Goal: Information Seeking & Learning: Check status

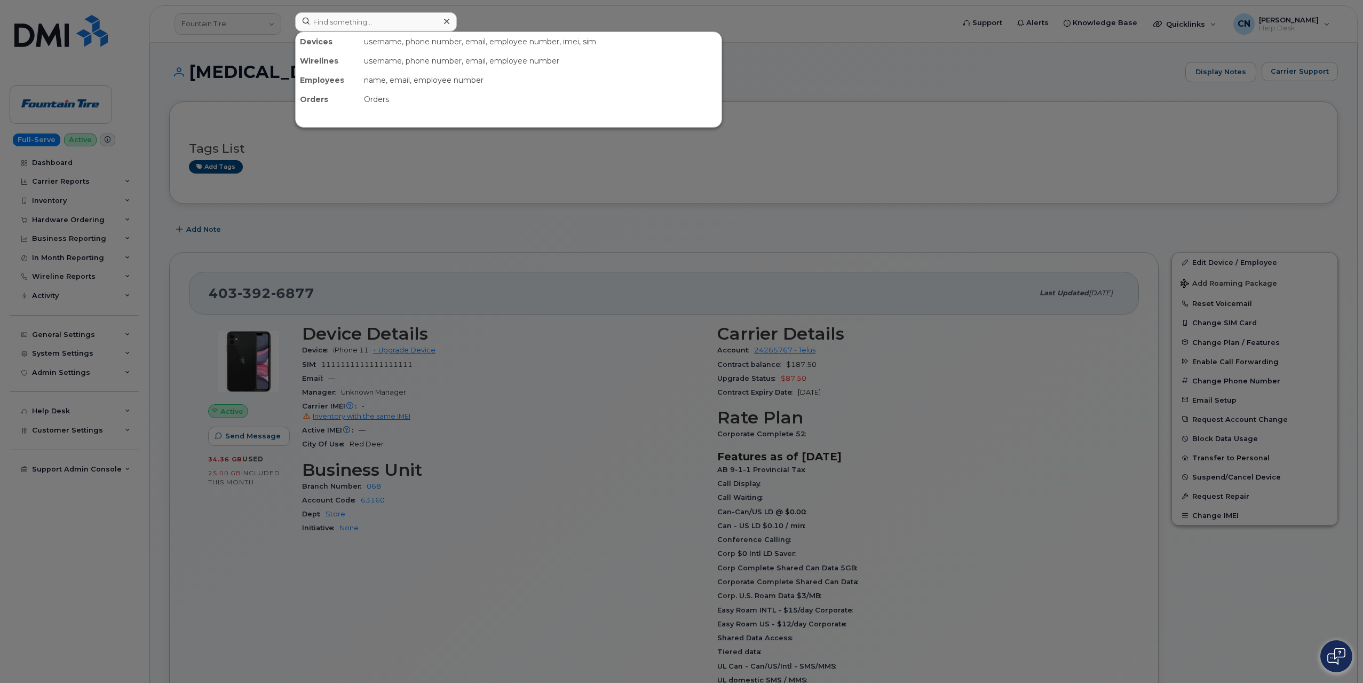
click at [393, 22] on input at bounding box center [376, 21] width 162 height 19
type input "[PHONE_NUMBER]"
click at [240, 43] on div at bounding box center [681, 341] width 1363 height 683
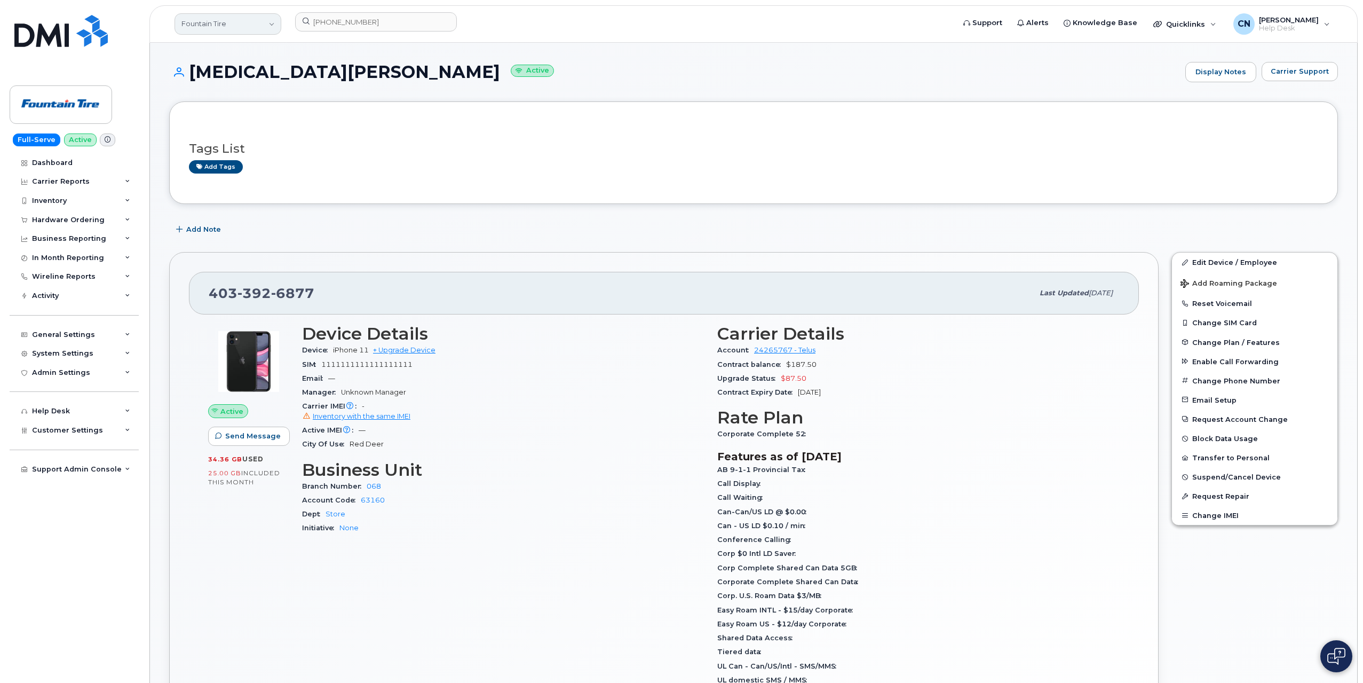
click at [247, 30] on link "Fountain Tire" at bounding box center [228, 23] width 107 height 21
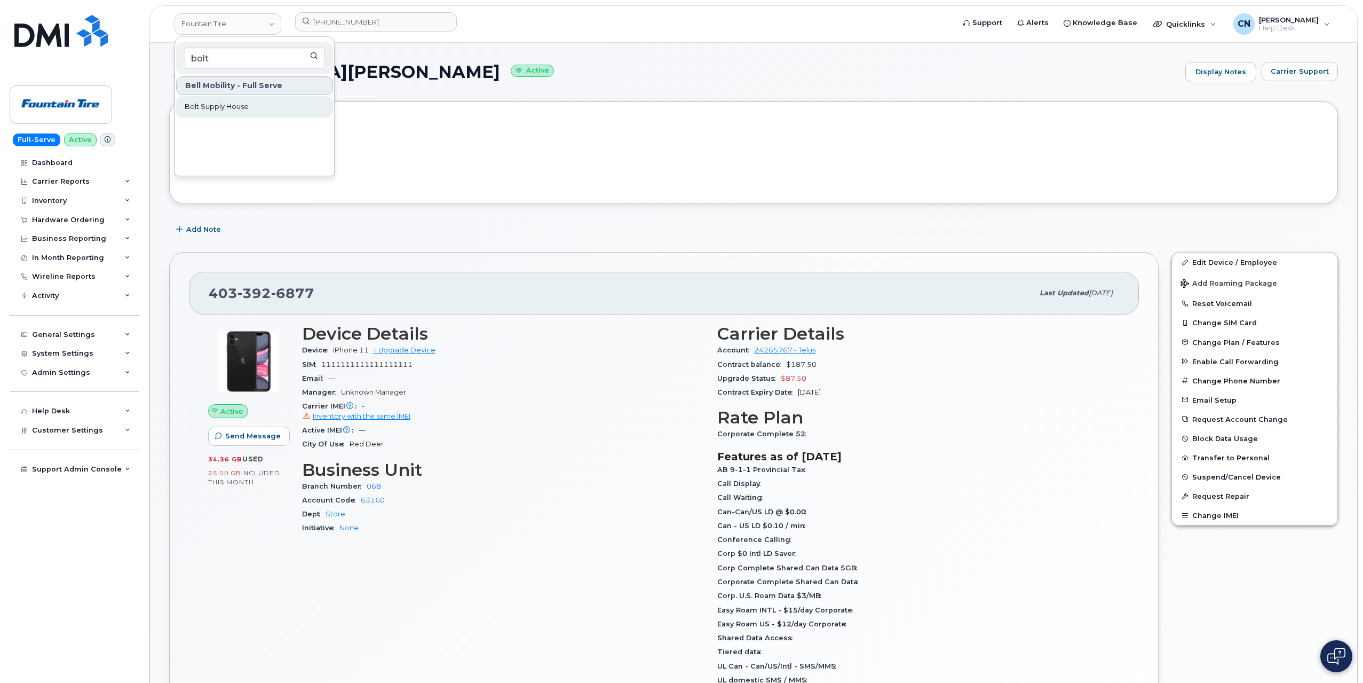
type input "bolt"
click at [259, 102] on link "Bolt Supply House" at bounding box center [254, 106] width 157 height 21
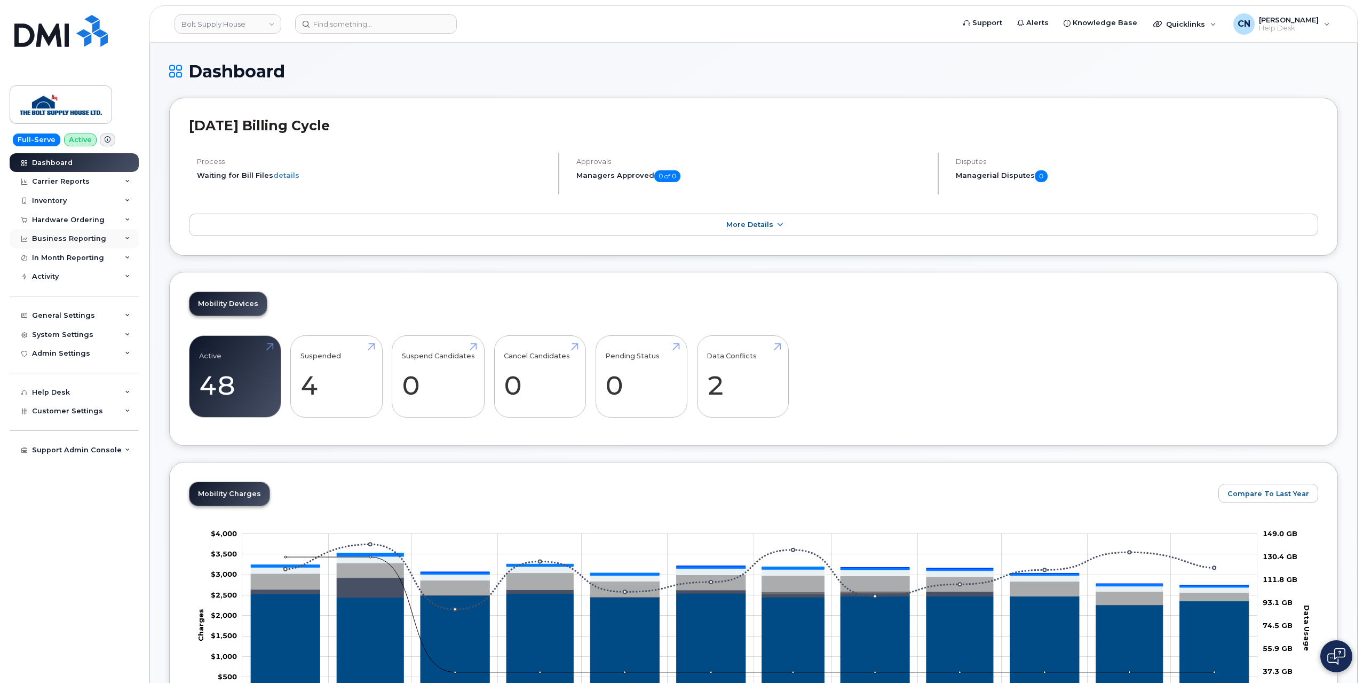
click at [55, 234] on div "Business Reporting" at bounding box center [69, 238] width 74 height 9
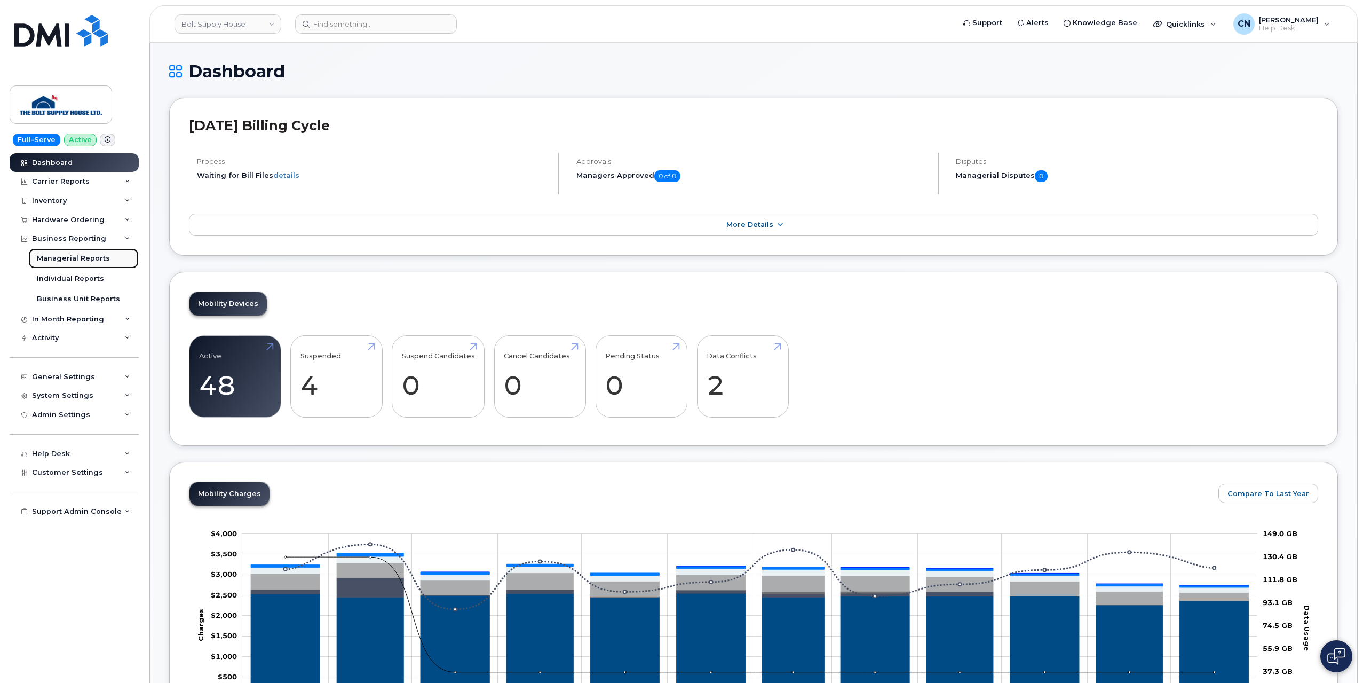
click at [60, 257] on div "Managerial Reports" at bounding box center [73, 258] width 73 height 10
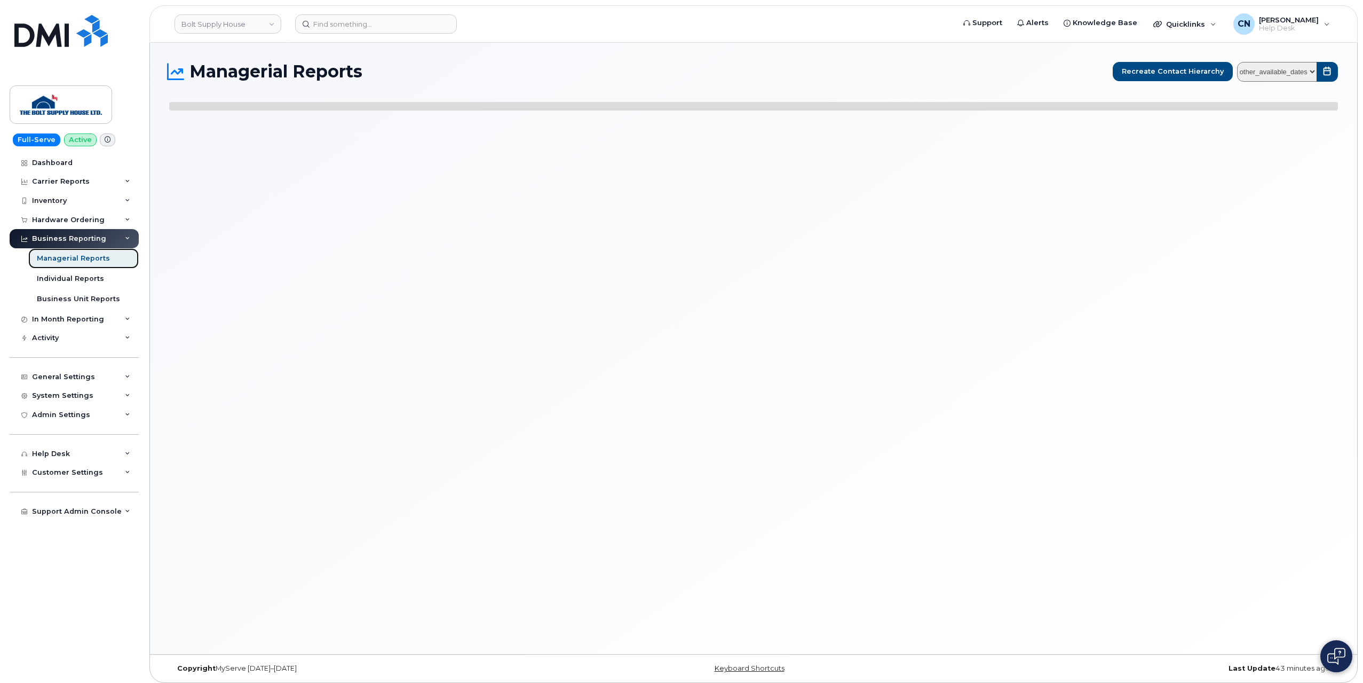
select select
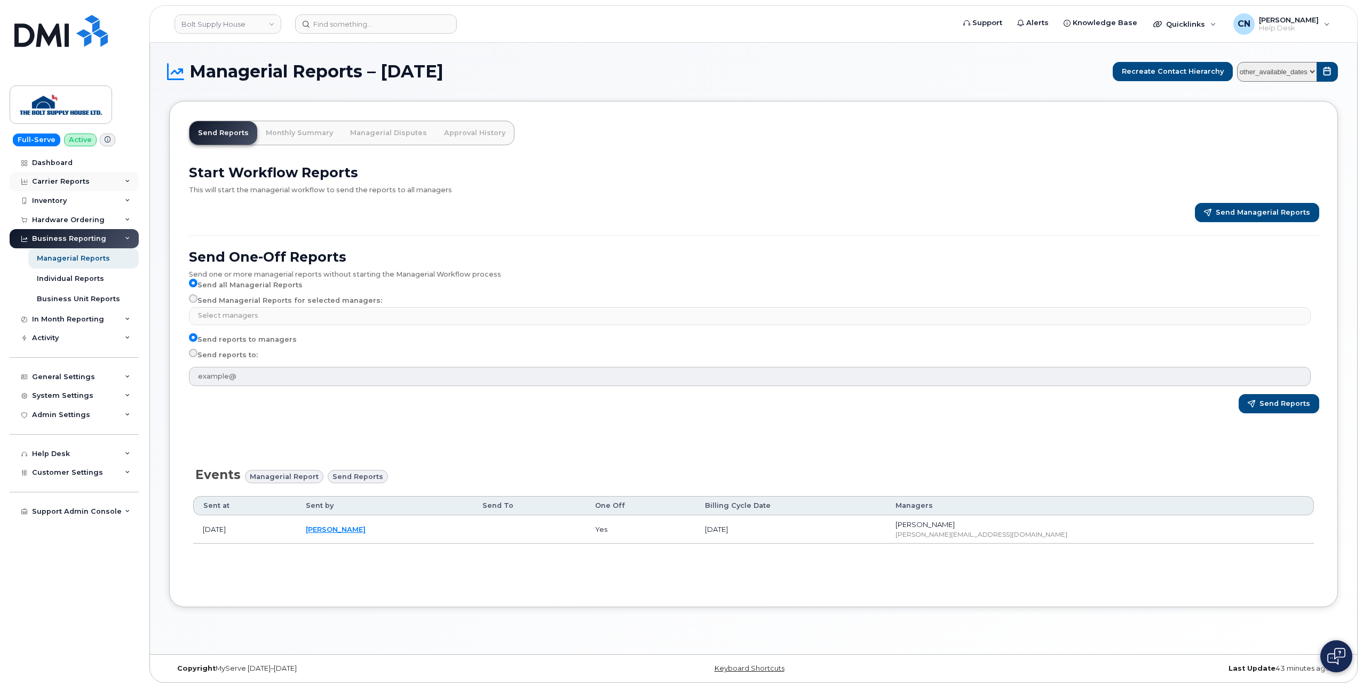
click at [61, 184] on div "Carrier Reports" at bounding box center [61, 181] width 58 height 9
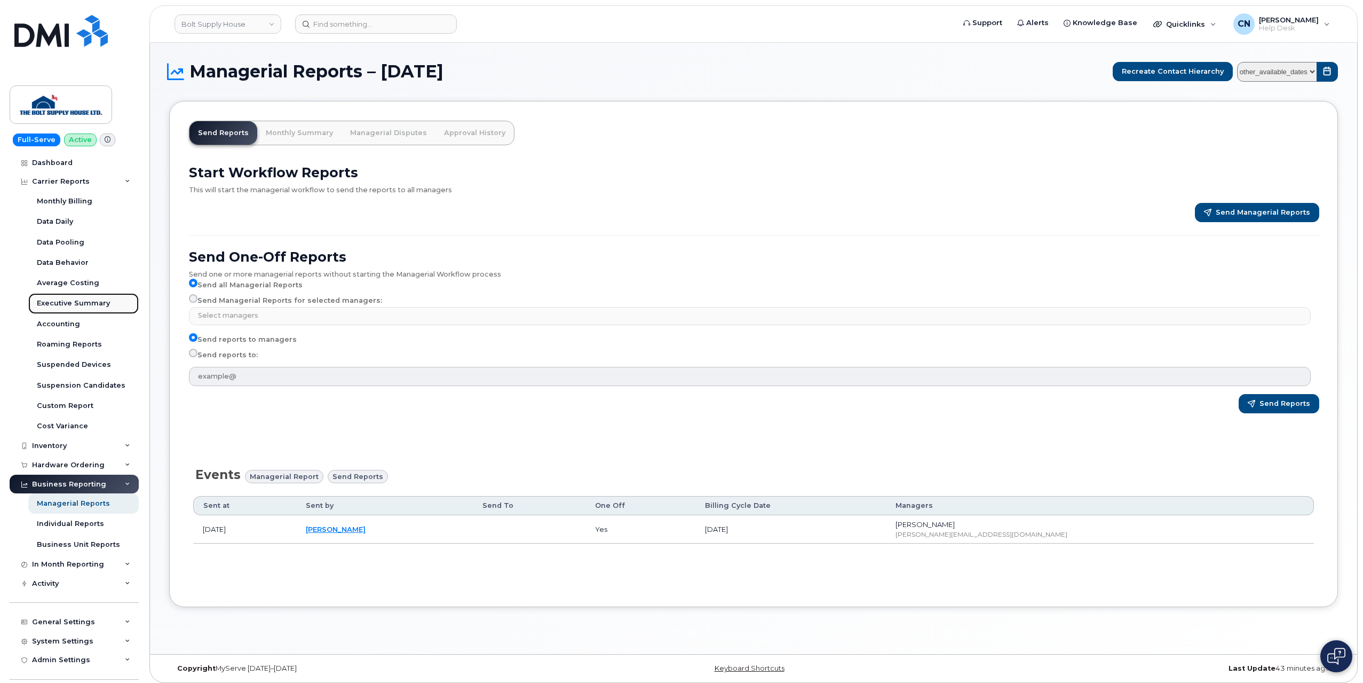
click at [66, 303] on div "Executive Summary" at bounding box center [73, 303] width 73 height 10
